Goal: Navigation & Orientation: Find specific page/section

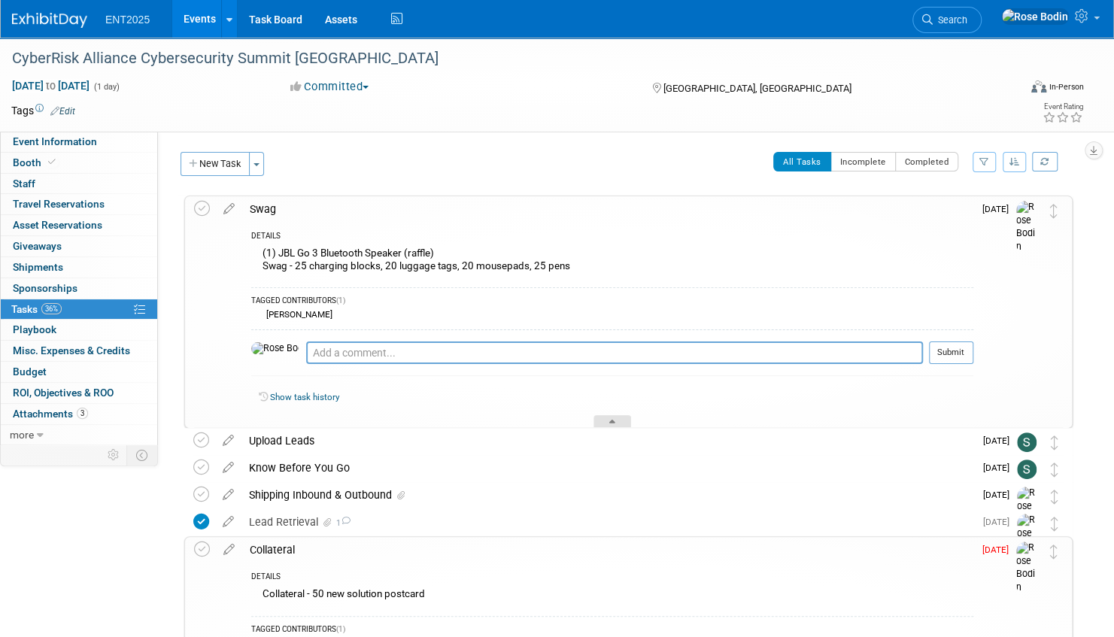
click at [611, 420] on icon at bounding box center [612, 424] width 6 height 9
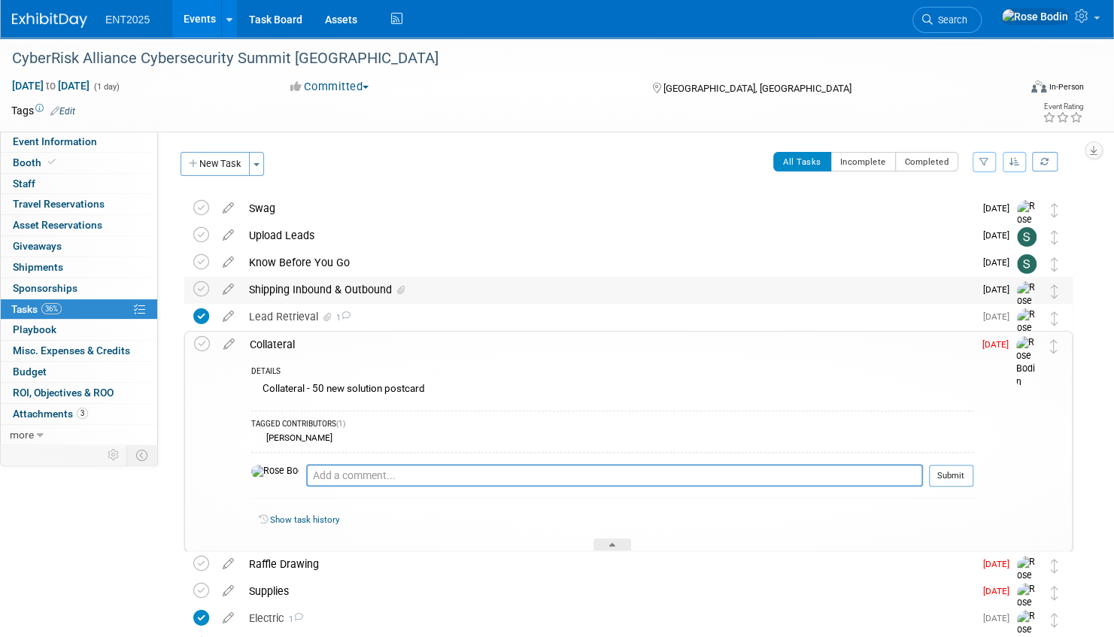
click at [564, 293] on div "Shipping Inbound & Outbound" at bounding box center [607, 290] width 732 height 26
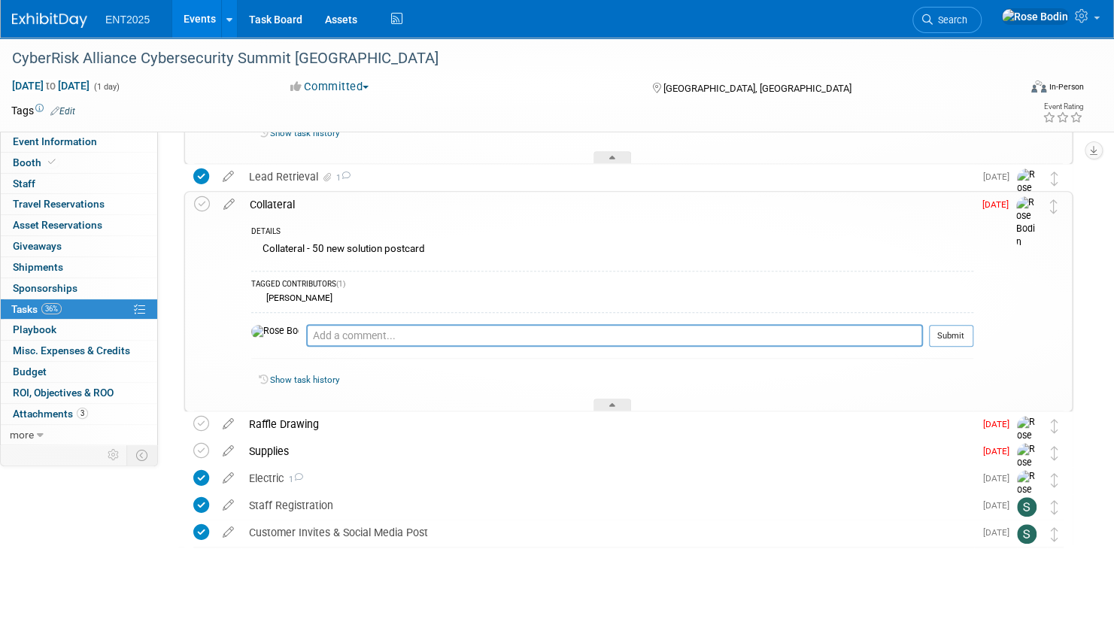
scroll to position [381, 0]
click at [559, 420] on div "Raffle Drawing" at bounding box center [607, 424] width 732 height 26
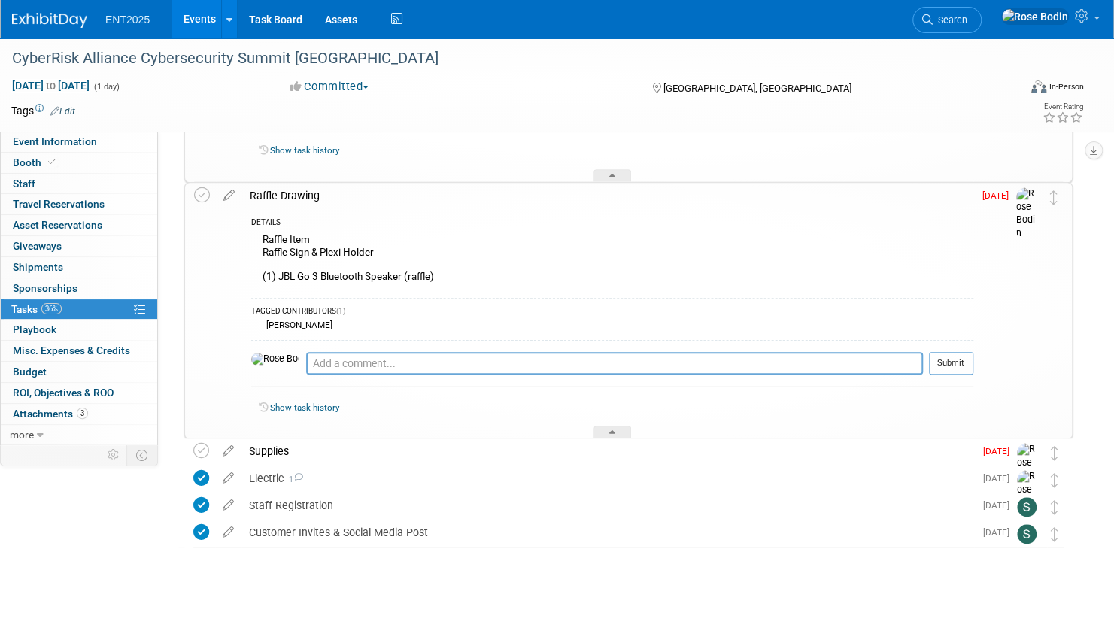
scroll to position [611, 0]
click at [566, 453] on div "Supplies" at bounding box center [607, 451] width 732 height 26
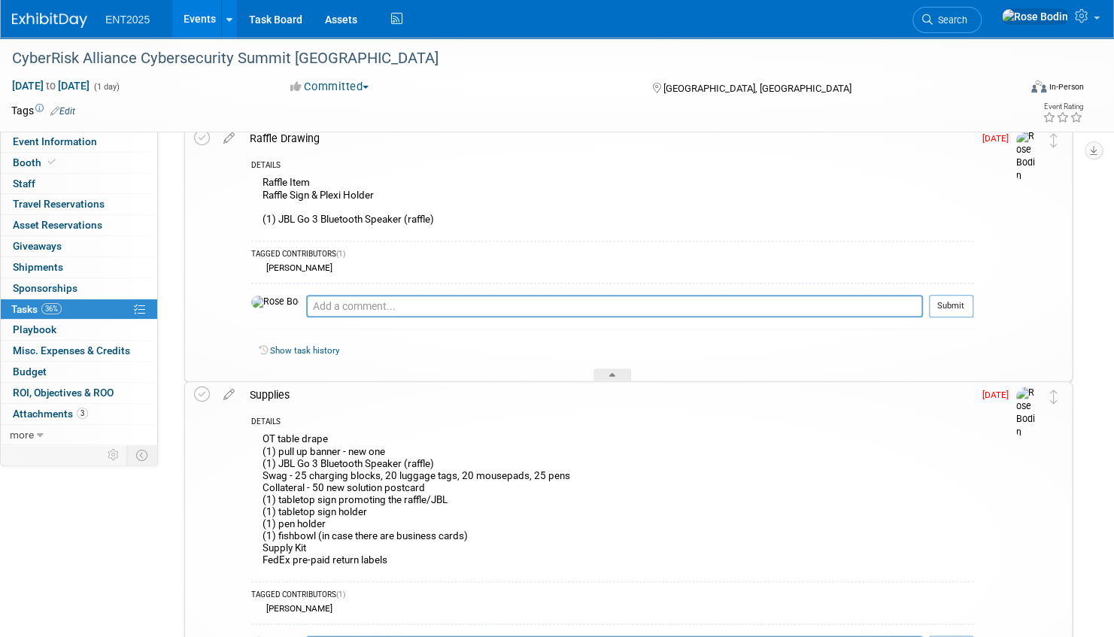
scroll to position [836, 0]
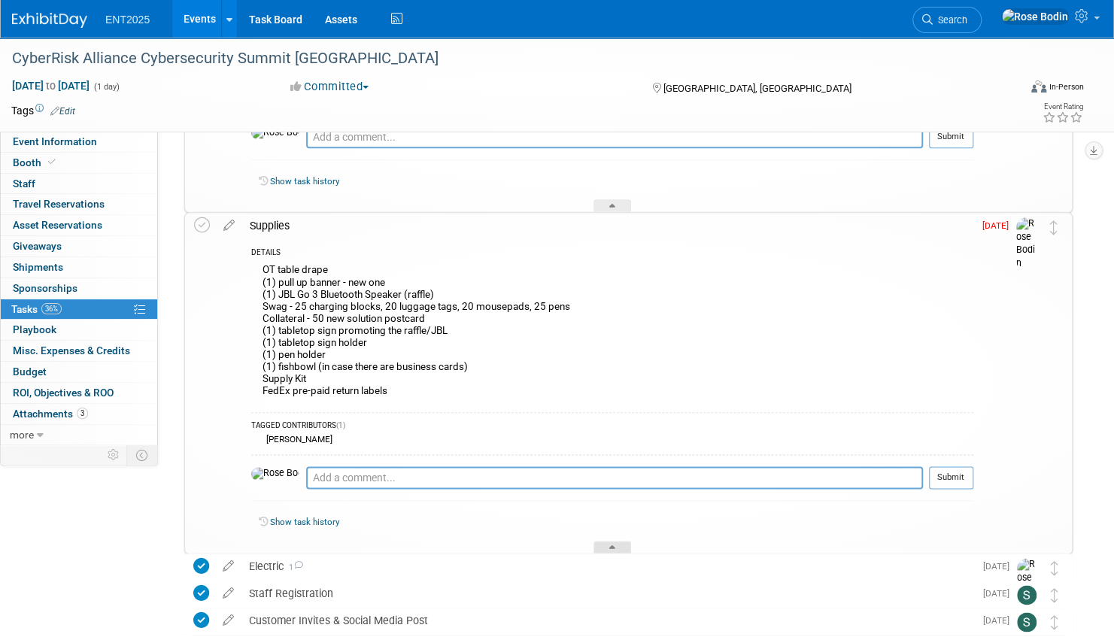
click at [611, 546] on icon at bounding box center [612, 549] width 6 height 9
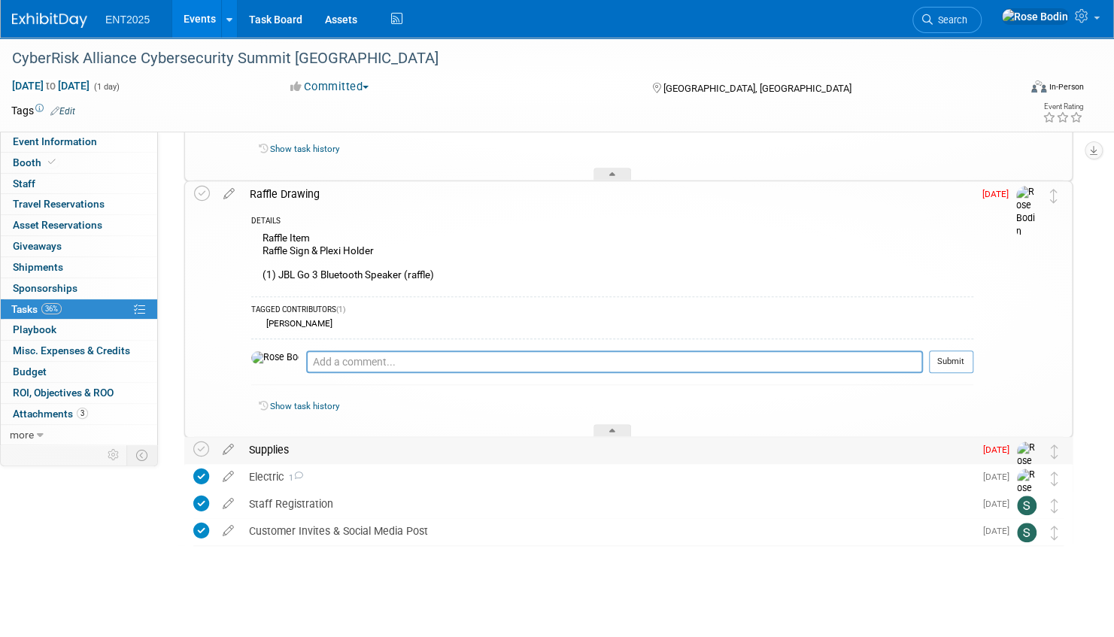
scroll to position [611, 0]
click at [611, 432] on icon at bounding box center [612, 433] width 6 height 9
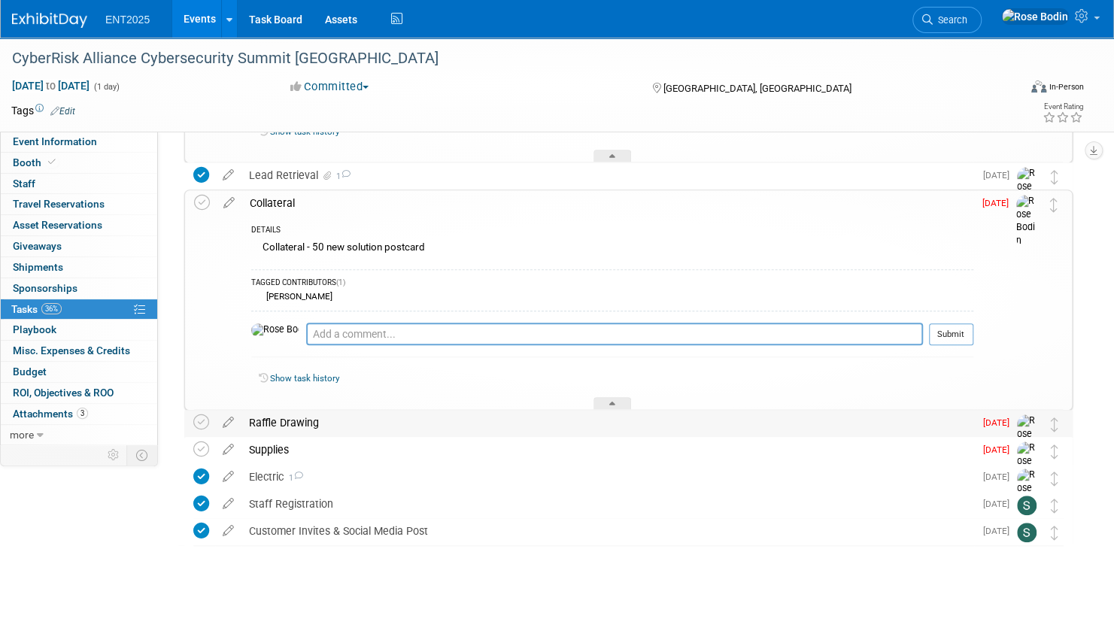
scroll to position [381, 0]
click at [612, 403] on icon at bounding box center [612, 406] width 6 height 9
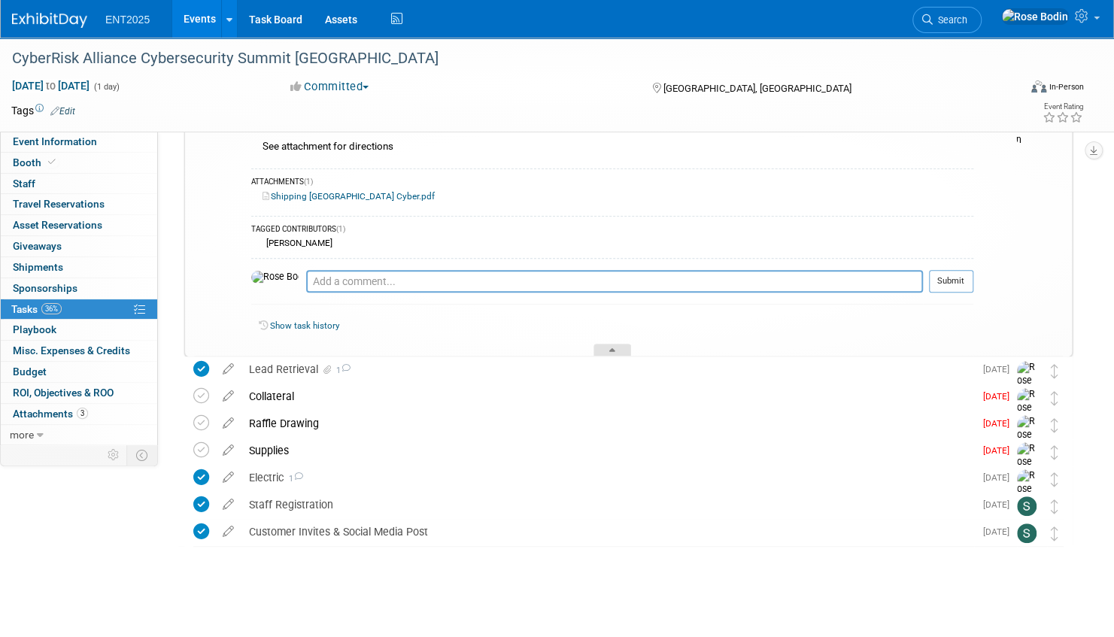
click at [612, 348] on icon at bounding box center [612, 352] width 6 height 9
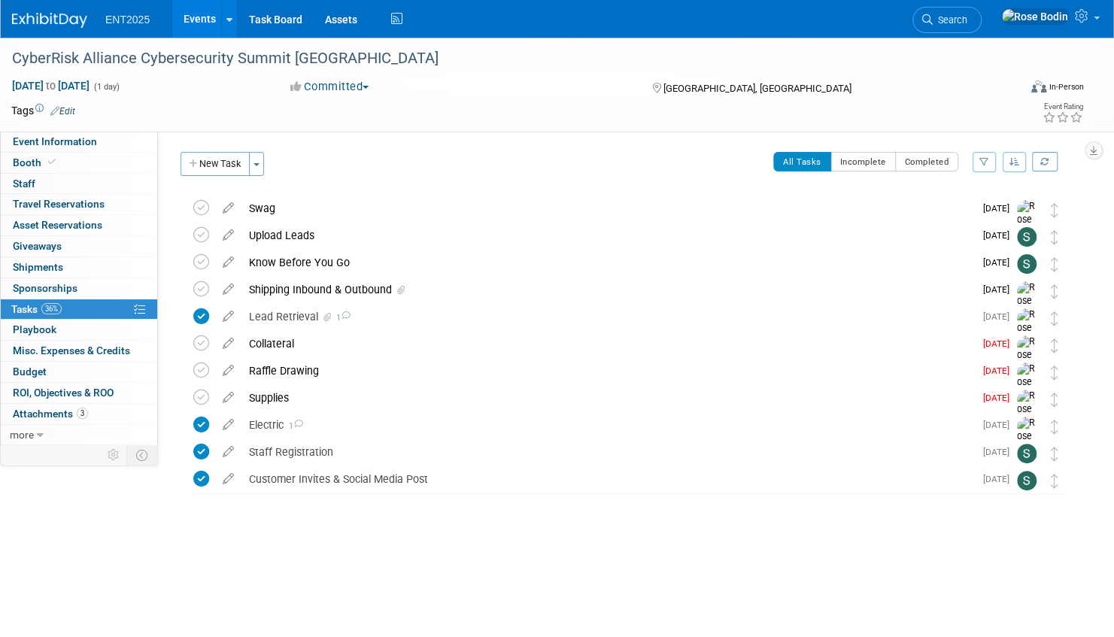
scroll to position [0, 0]
click at [202, 18] on link "Events" at bounding box center [199, 19] width 55 height 38
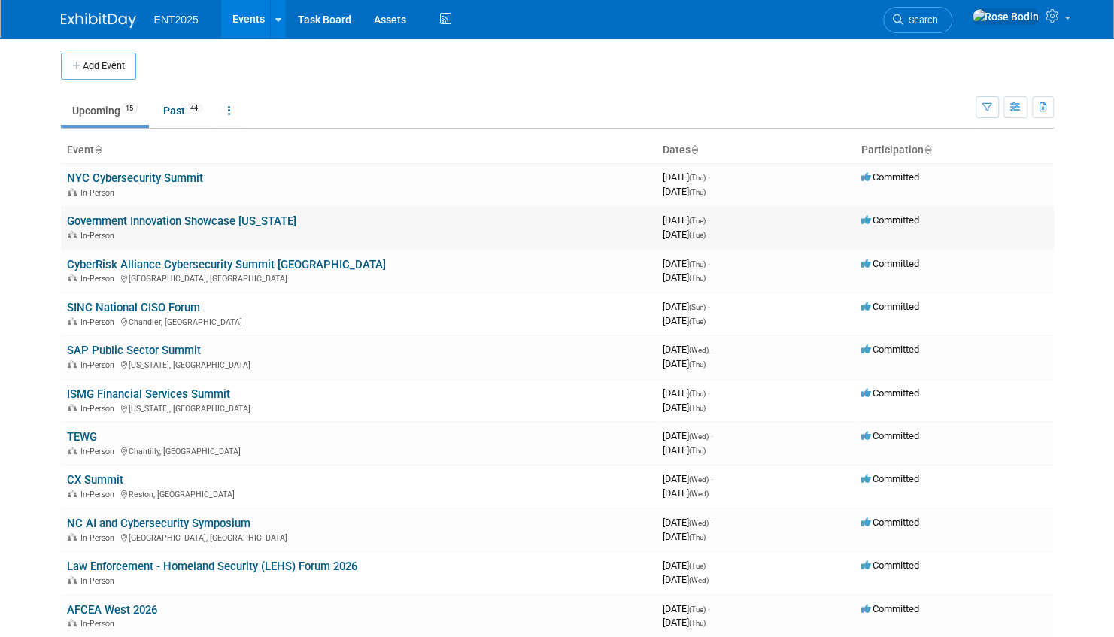
click at [207, 219] on link "Government Innovation Showcase [US_STATE]" at bounding box center [181, 221] width 229 height 14
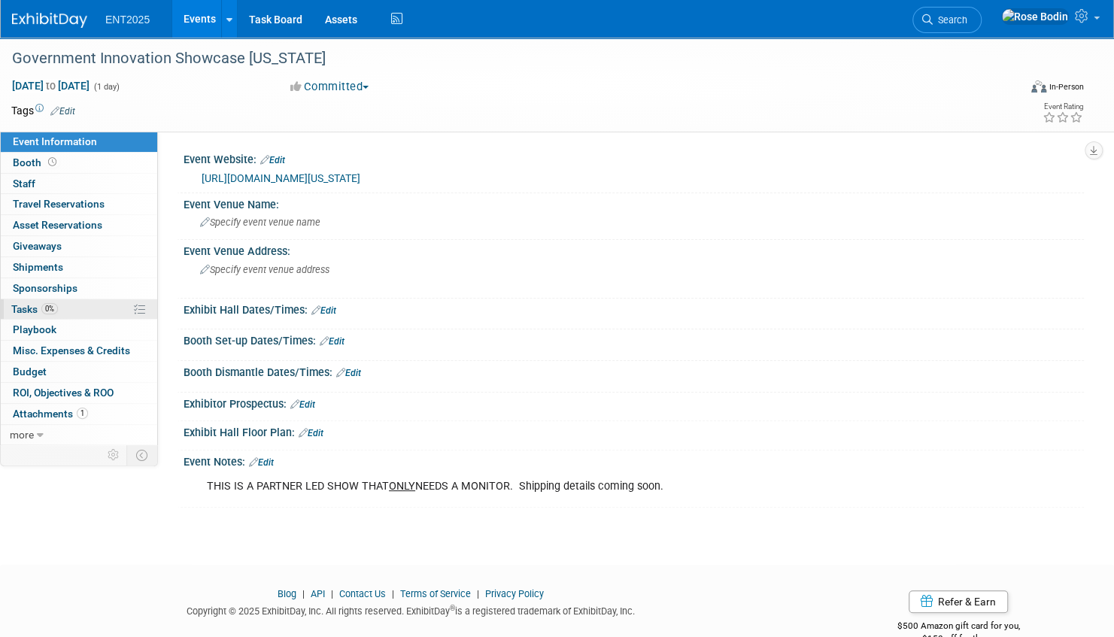
click at [107, 308] on link "0% Tasks 0%" at bounding box center [79, 309] width 156 height 20
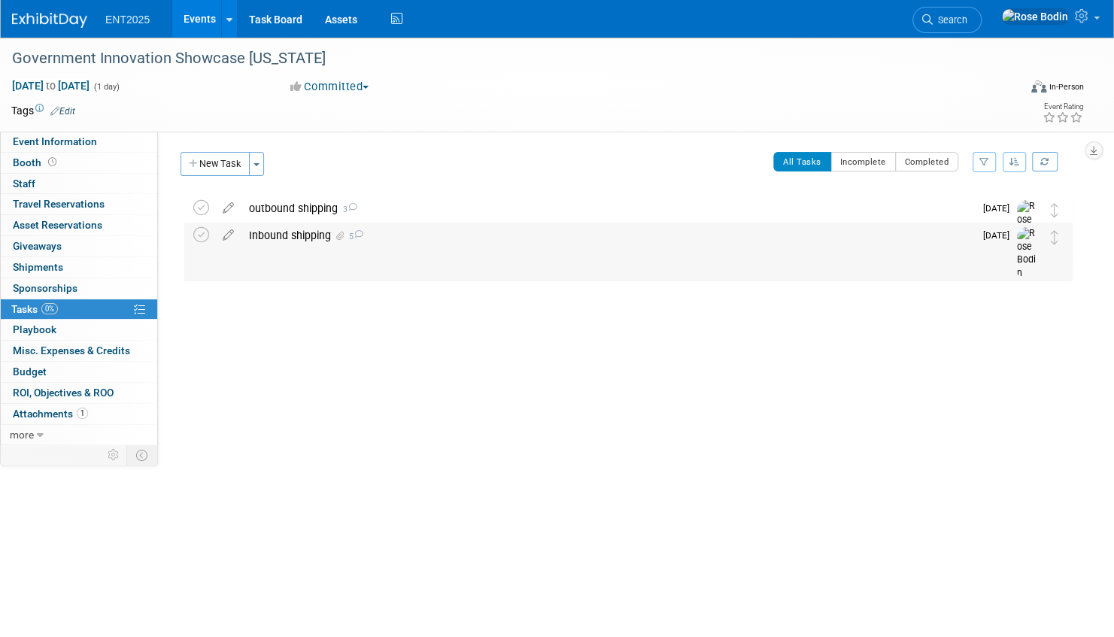
click at [499, 238] on div "Inbound shipping 5" at bounding box center [607, 236] width 732 height 26
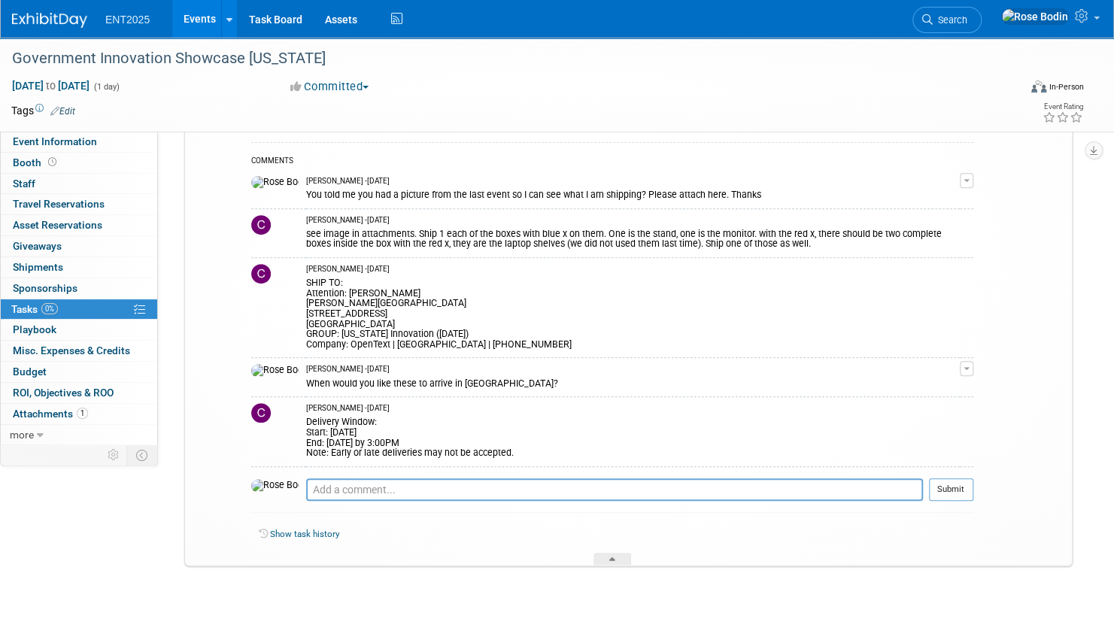
scroll to position [268, 0]
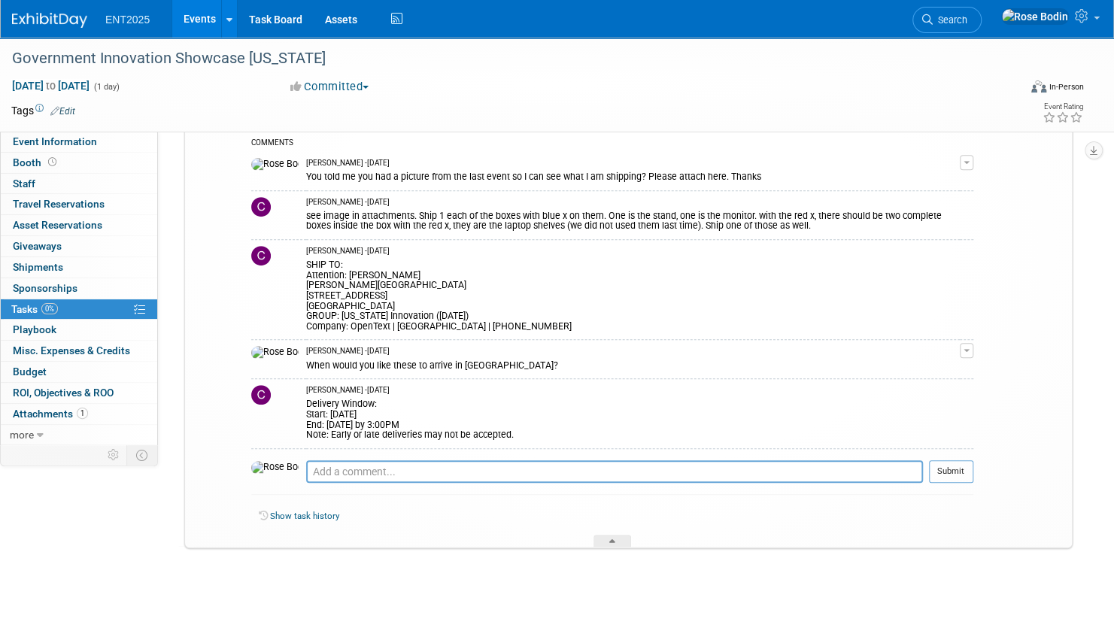
click at [196, 15] on link "Events" at bounding box center [199, 19] width 55 height 38
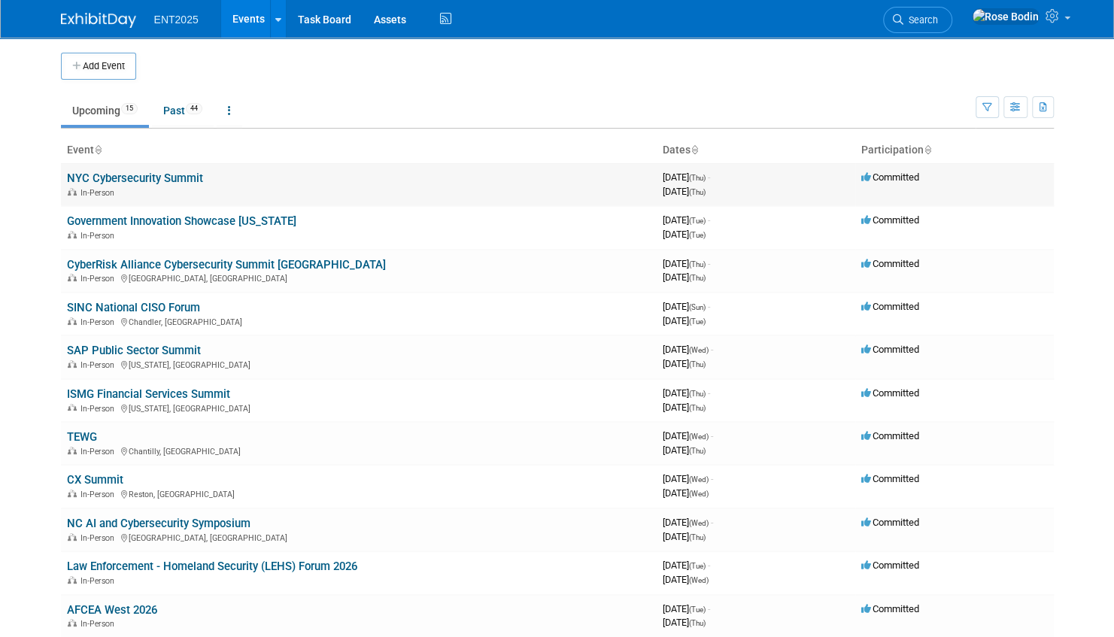
click at [183, 177] on link "NYC Cybersecurity Summit" at bounding box center [135, 178] width 136 height 14
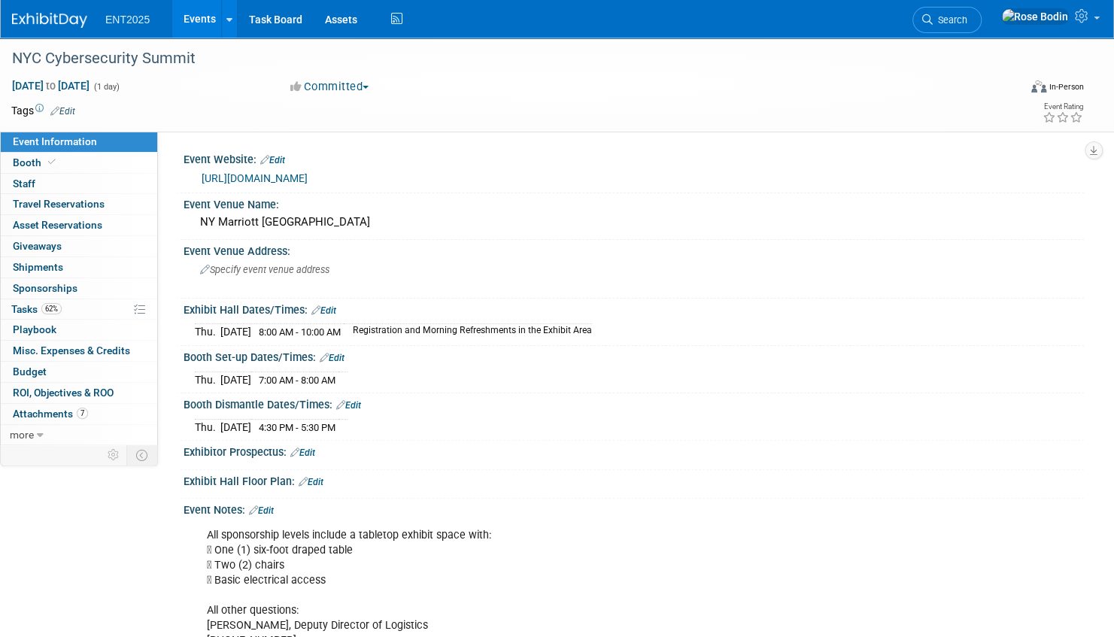
scroll to position [75, 0]
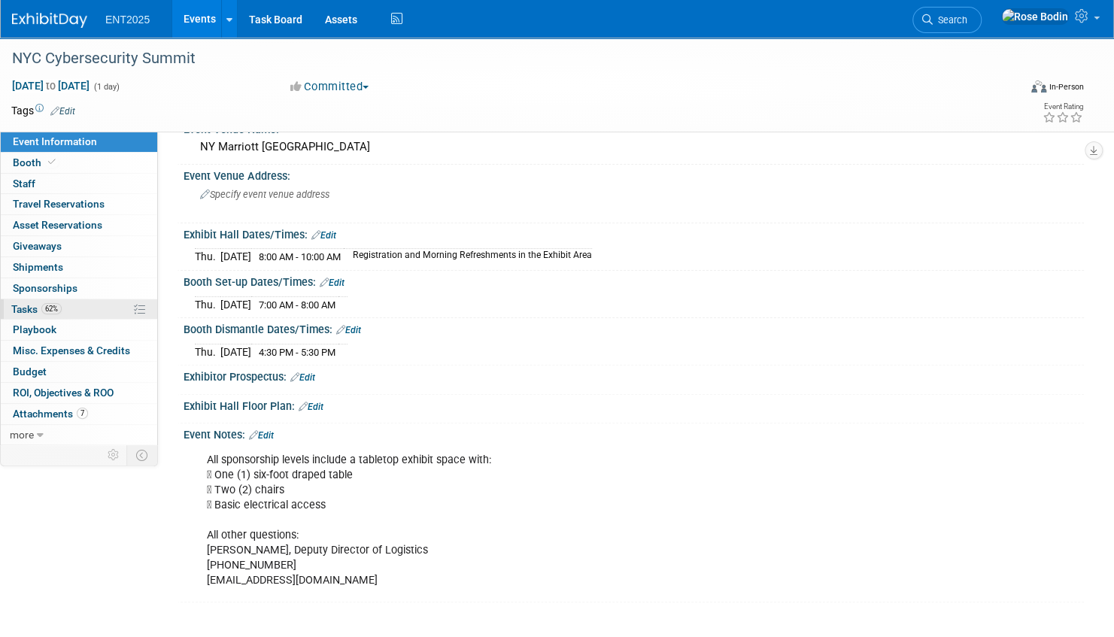
click at [113, 308] on link "62% Tasks 62%" at bounding box center [79, 309] width 156 height 20
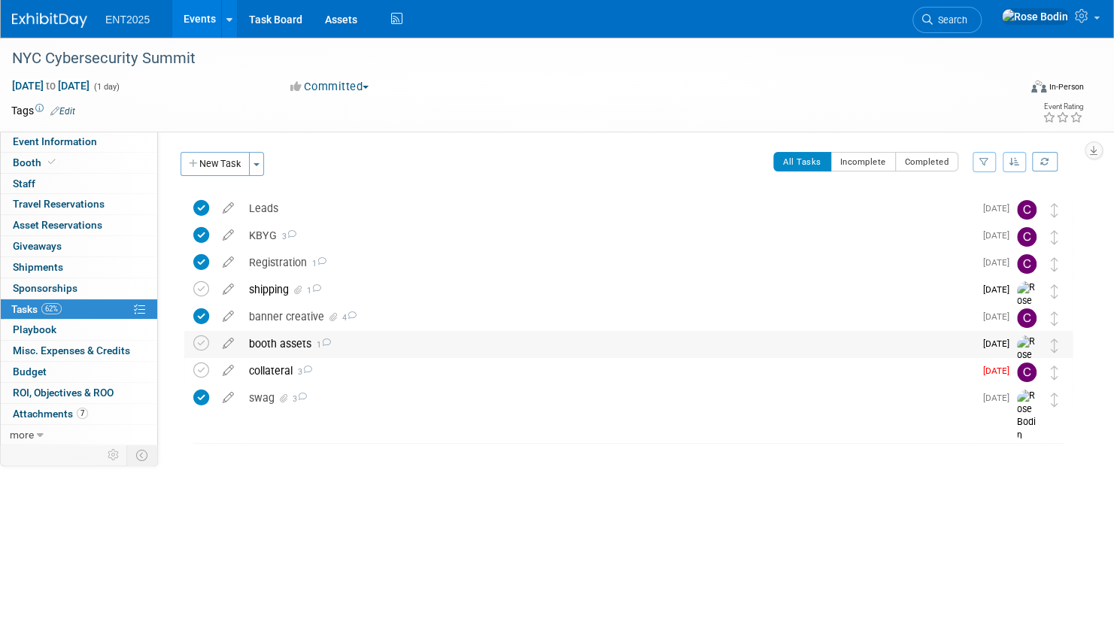
click at [421, 341] on div "booth assets 1" at bounding box center [607, 344] width 732 height 26
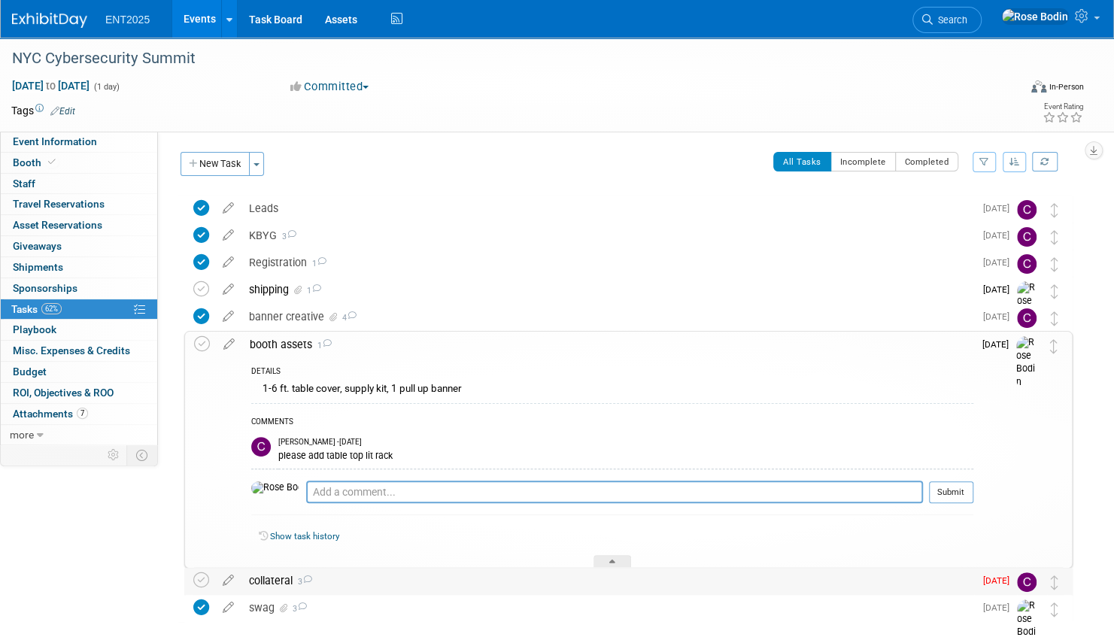
click at [422, 579] on div "collateral 3" at bounding box center [607, 581] width 732 height 26
click at [532, 316] on div "banner creative 4" at bounding box center [607, 317] width 732 height 26
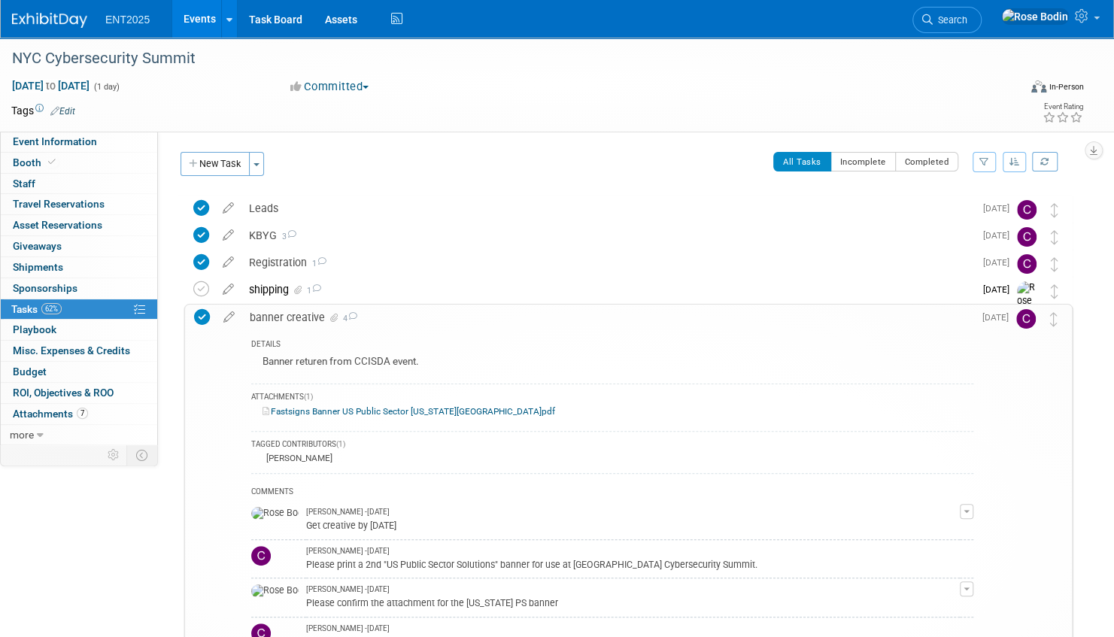
click at [512, 82] on div "Committed Committed Considering Not Going" at bounding box center [456, 87] width 342 height 17
